Goal: Use online tool/utility

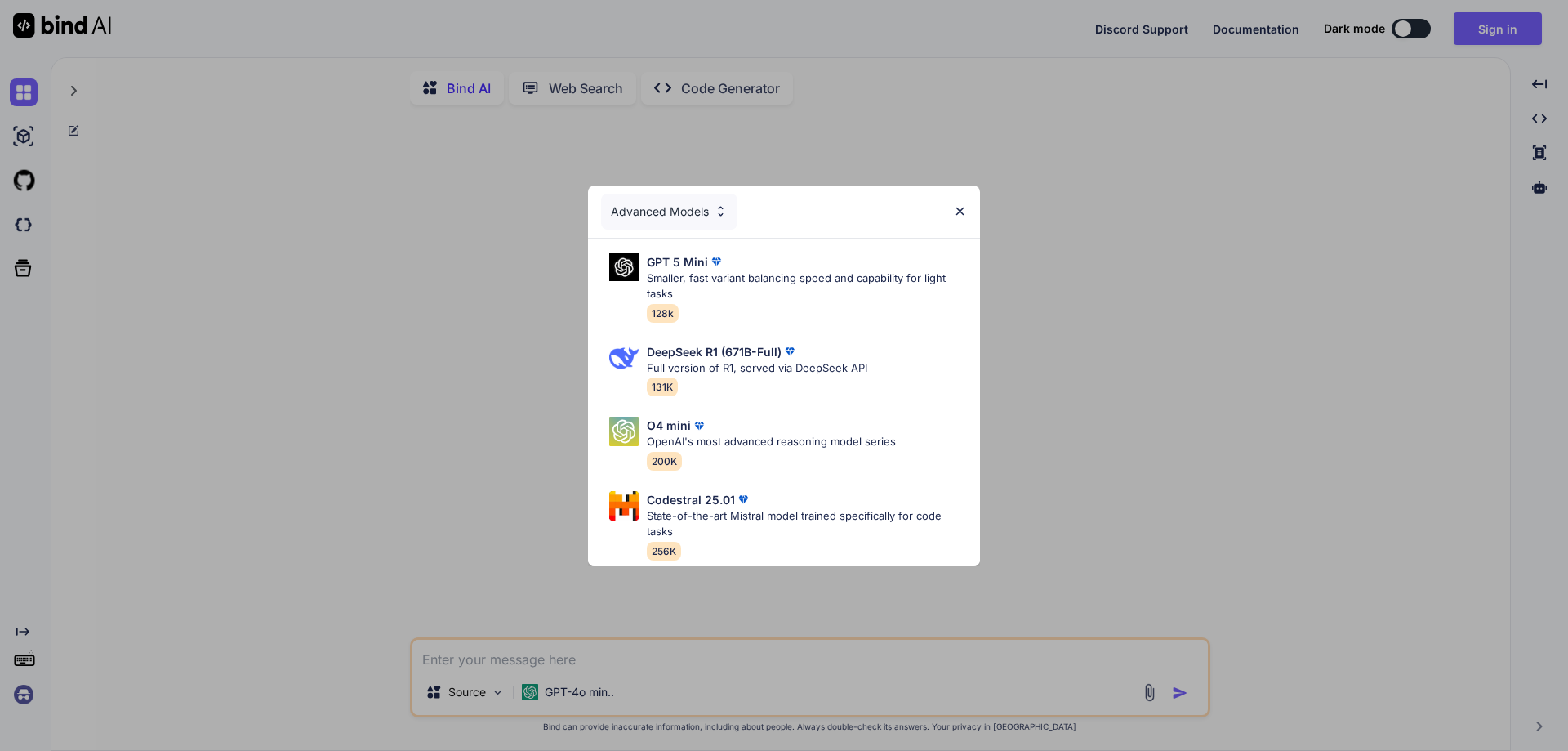
click at [966, 205] on img at bounding box center [960, 212] width 14 height 14
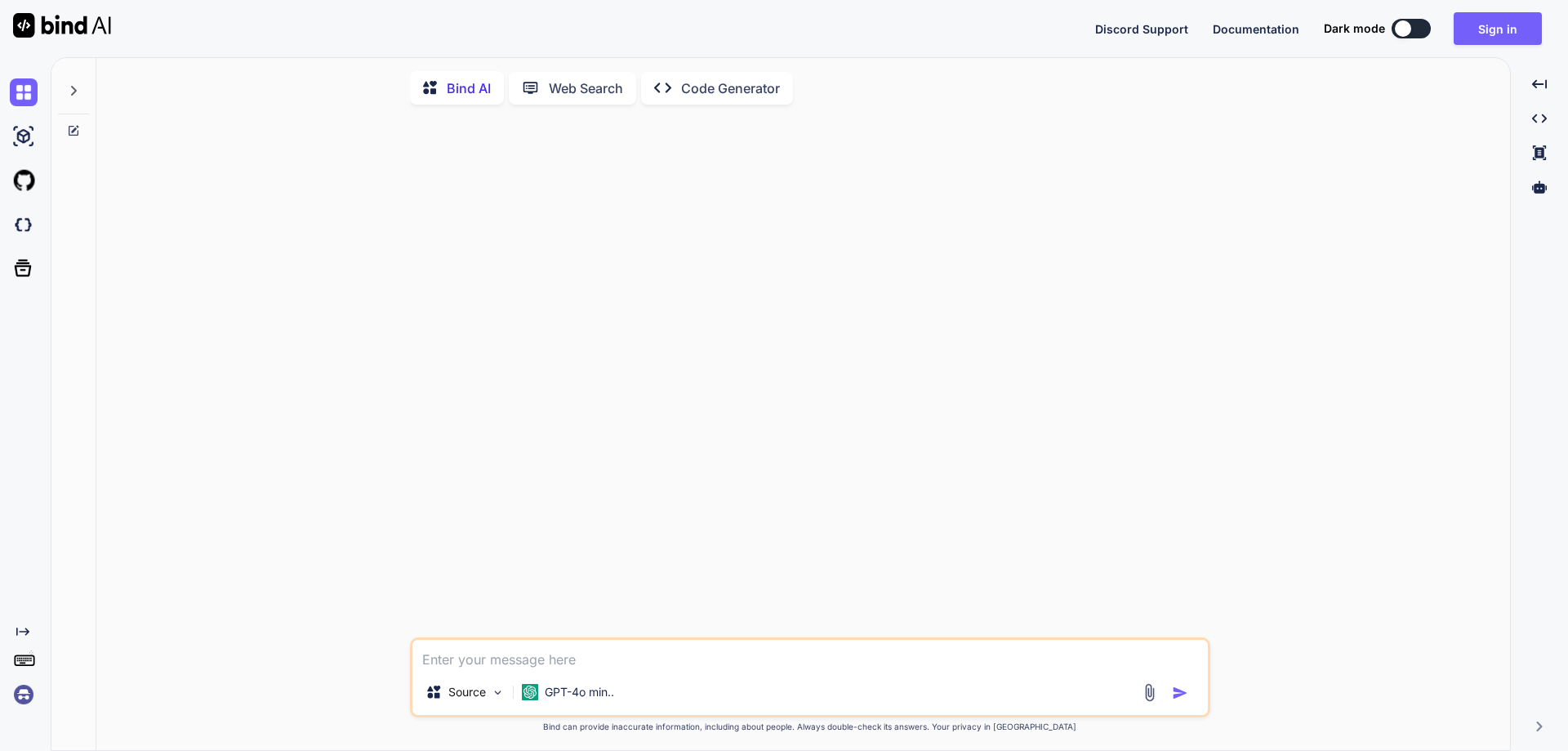
click at [1401, 24] on div at bounding box center [1403, 29] width 16 height 16
type textarea "x"
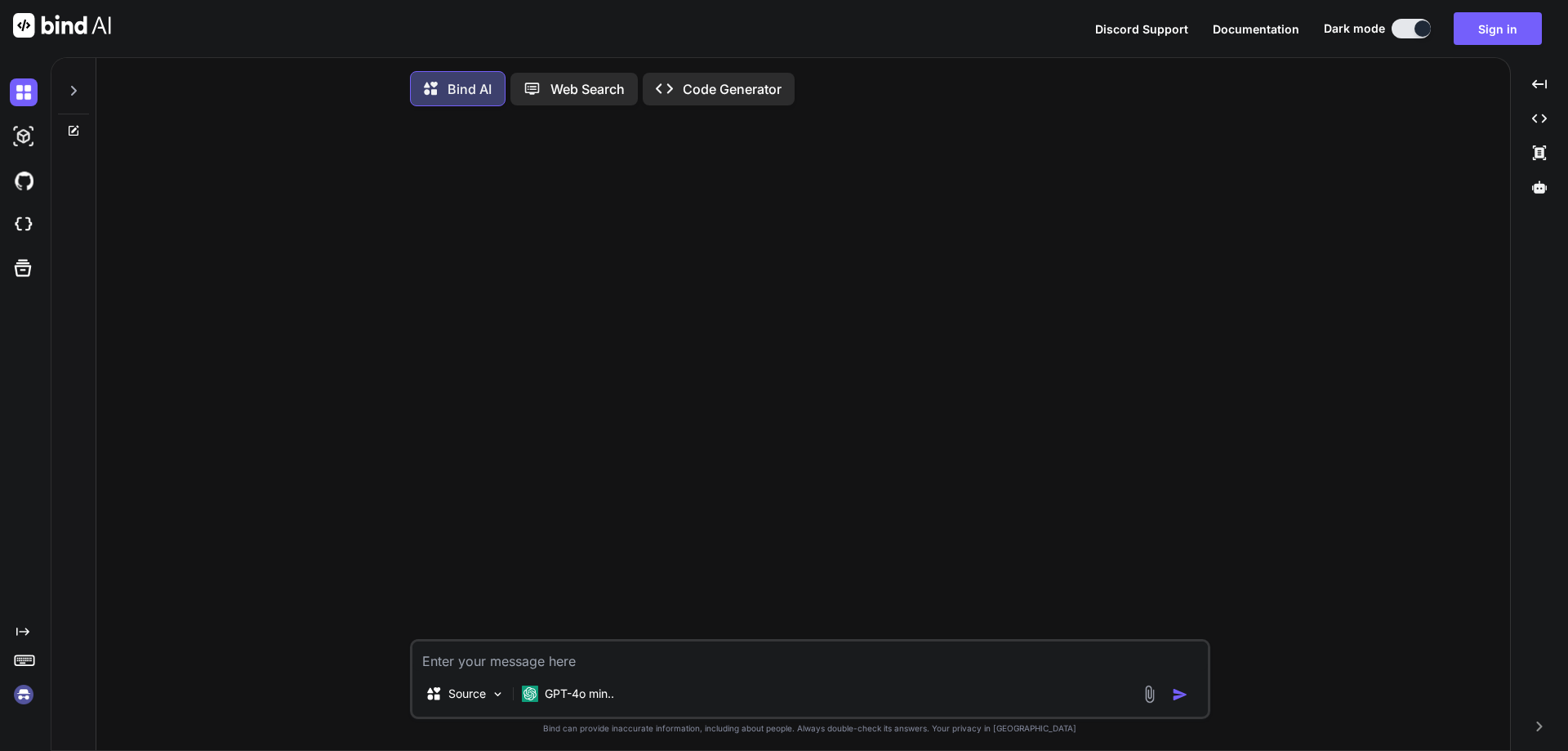
click at [715, 75] on div "Created with Pixso. Code Generator" at bounding box center [719, 89] width 152 height 33
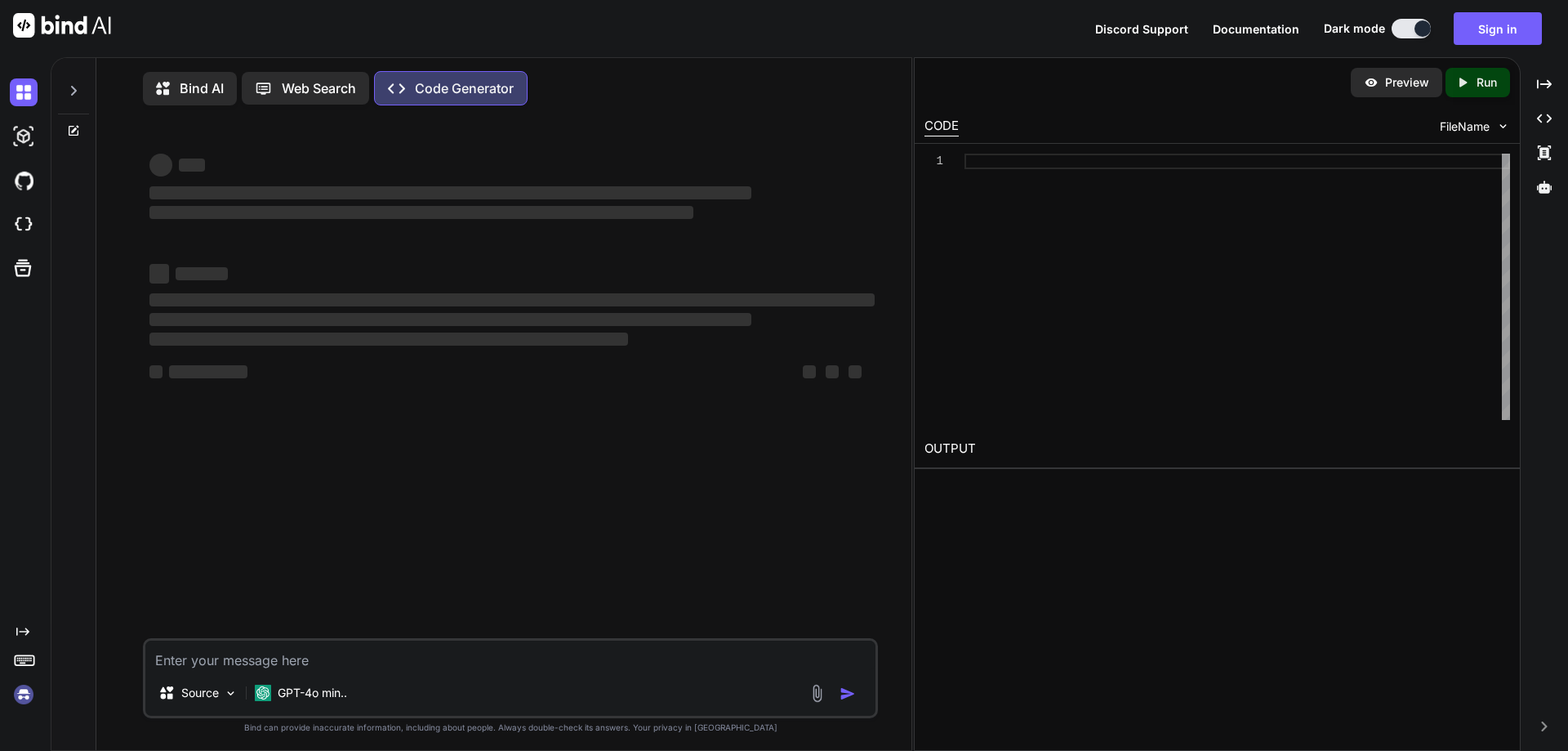
click at [460, 653] on textarea at bounding box center [511, 656] width 730 height 29
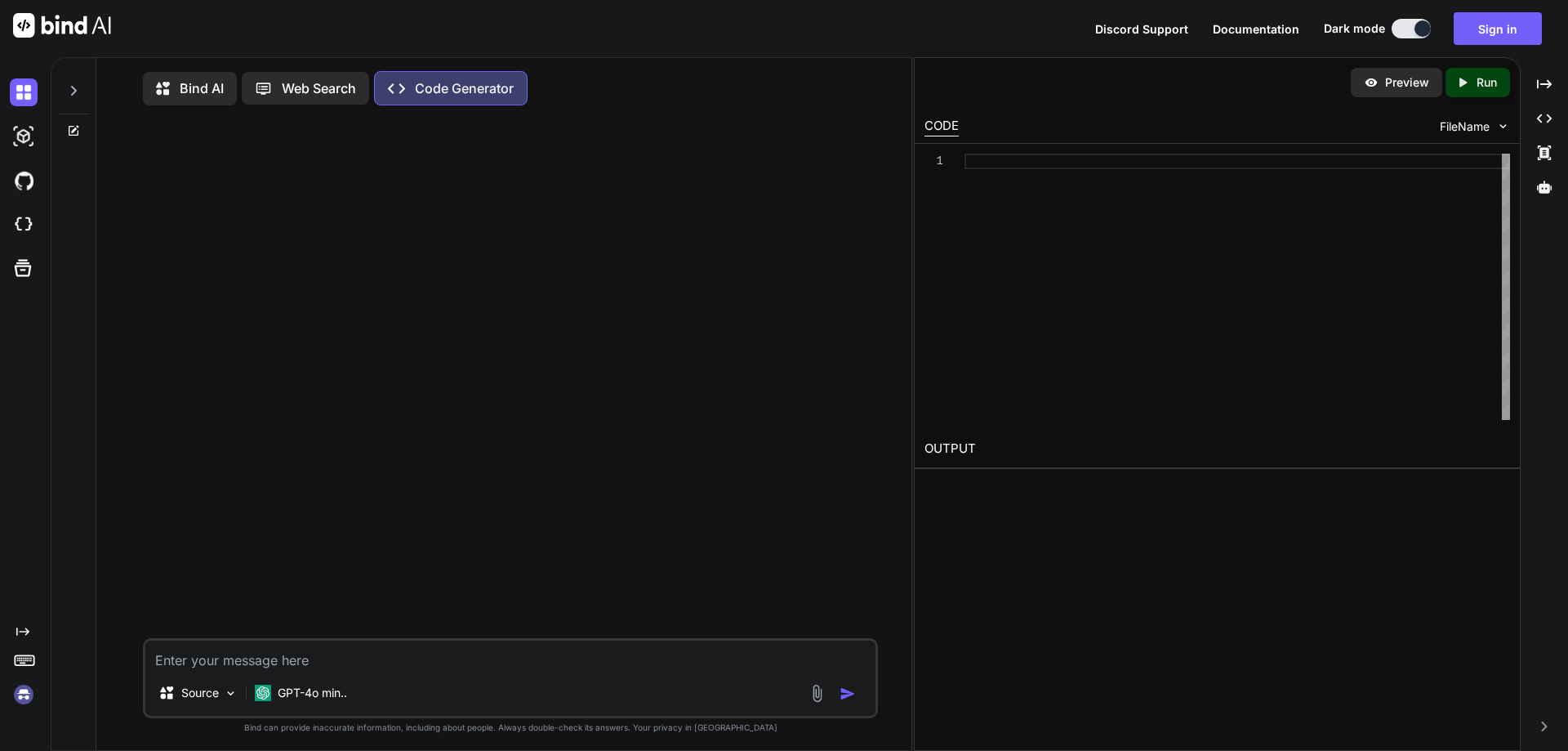
paste textarea "import { NgModule } from '@angular/core'; import { RouterModule, Routes } from …"
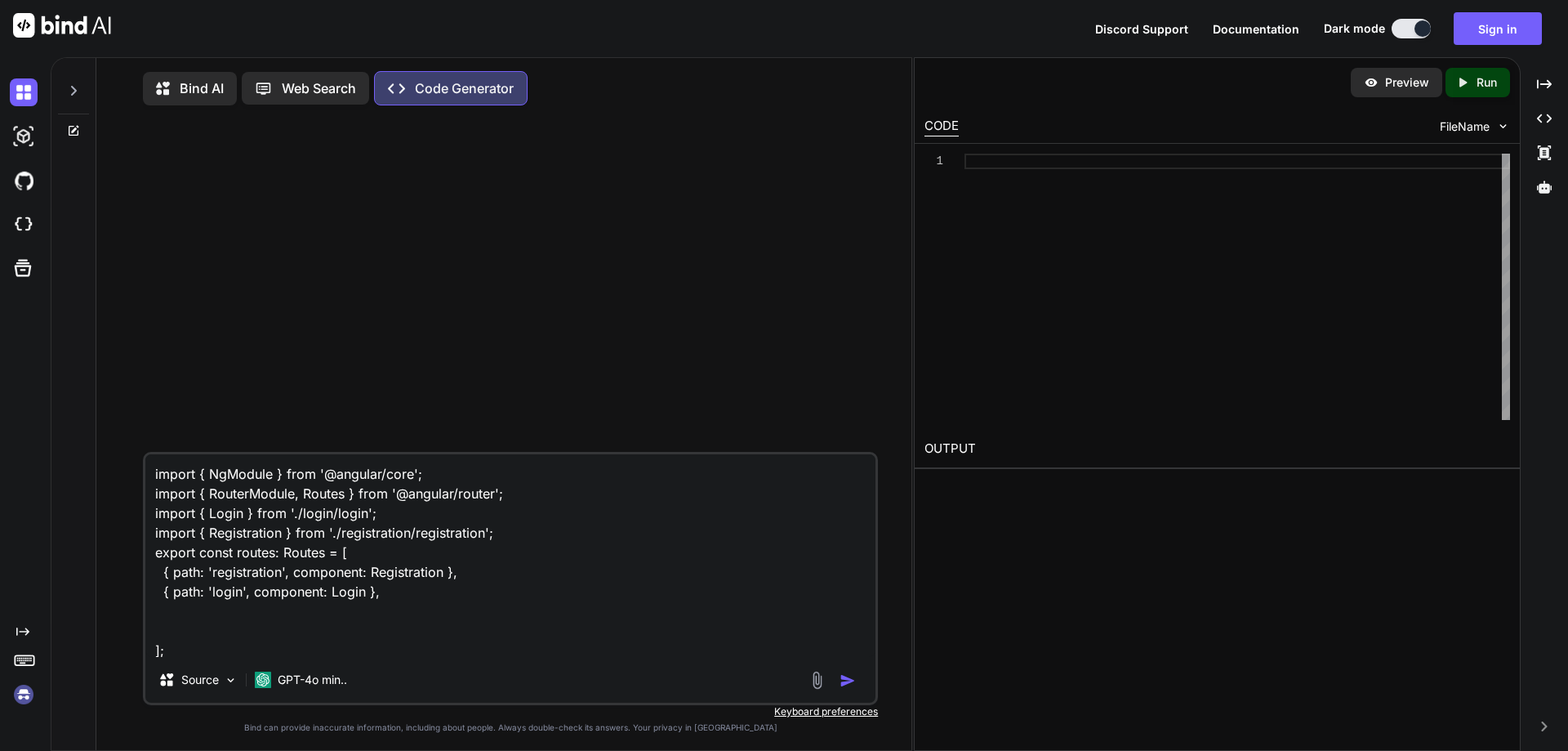
scroll to position [139, 0]
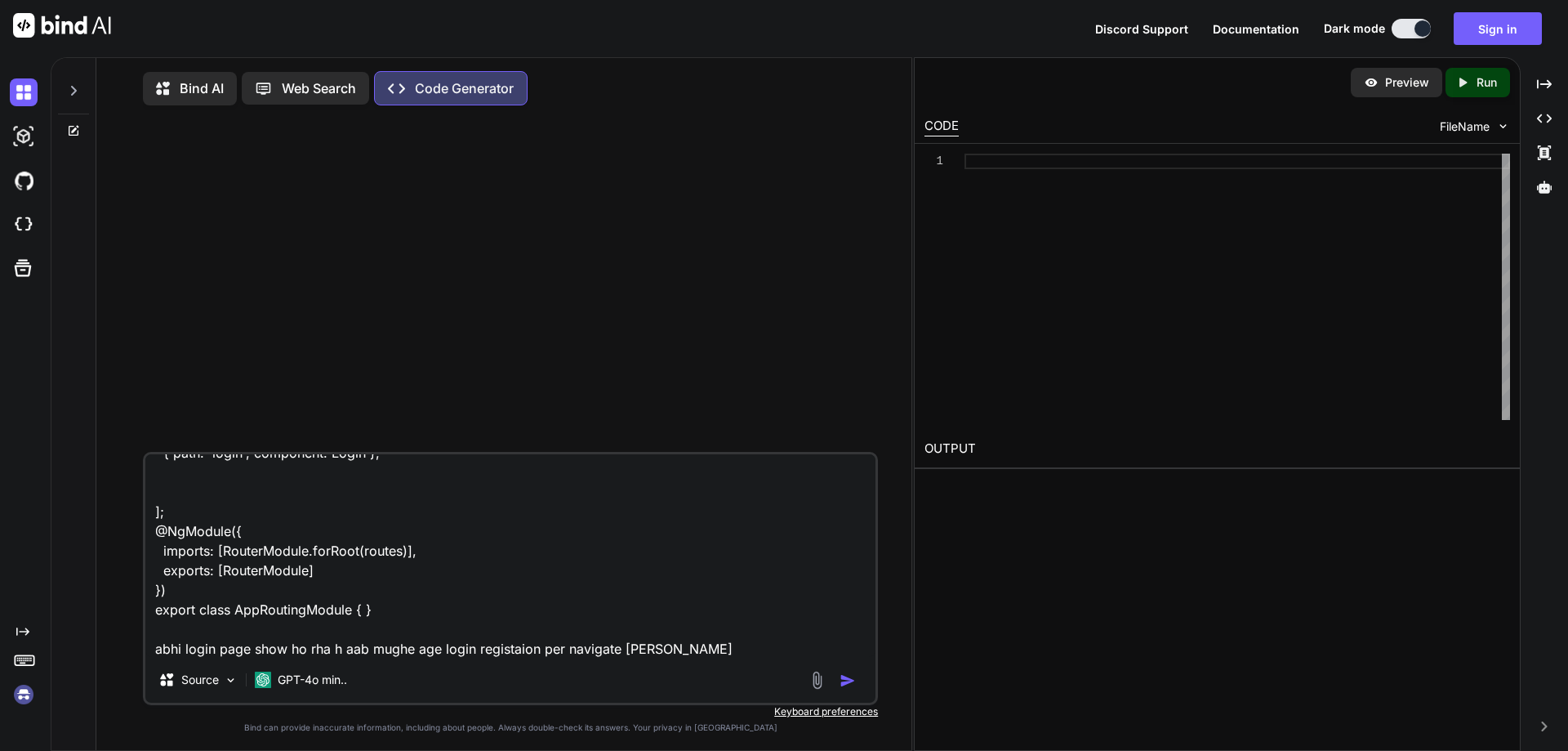
type textarea "import { NgModule } from '@angular/core'; import { RouterModule, Routes } from …"
click at [177, 88] on icon at bounding box center [167, 88] width 23 height 21
